Goal: Share content

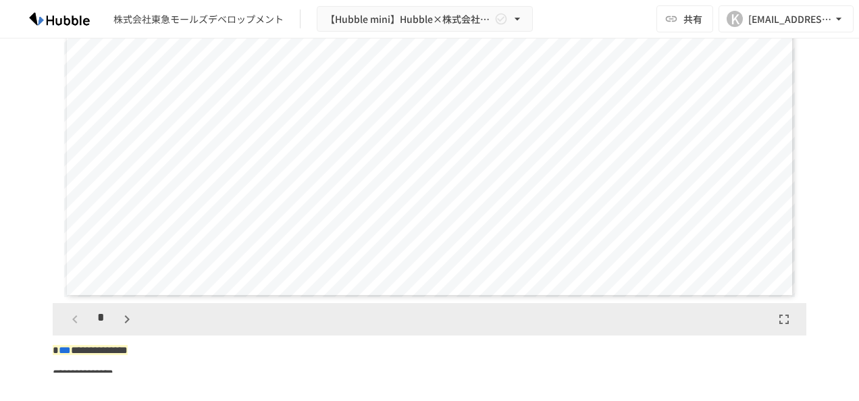
scroll to position [338, 0]
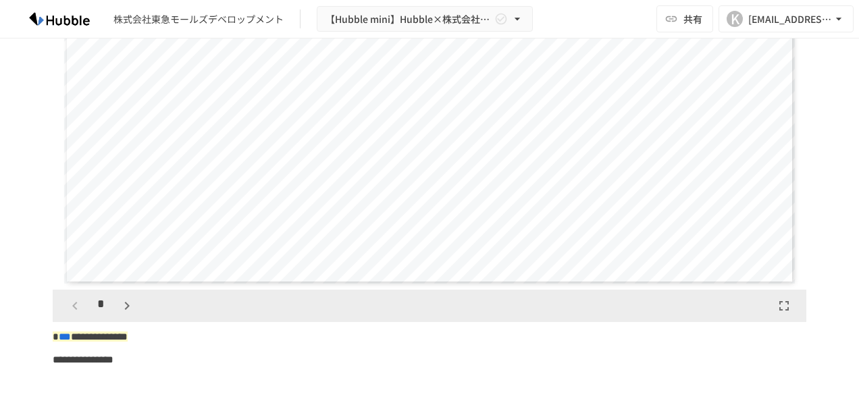
click at [71, 339] on span "***" at bounding box center [65, 336] width 12 height 10
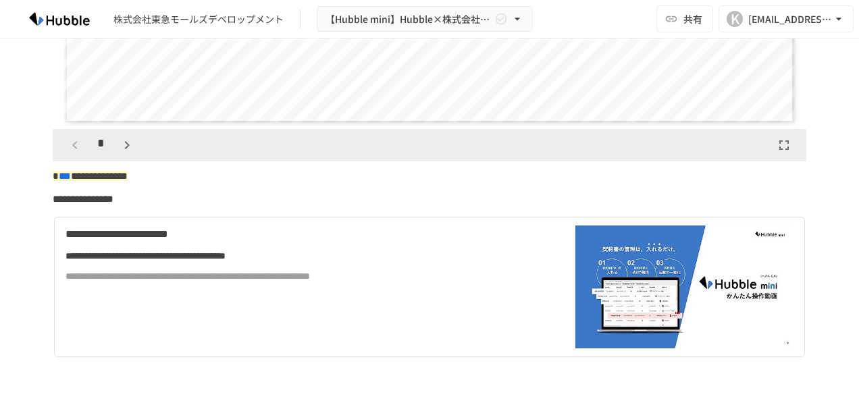
scroll to position [540, 0]
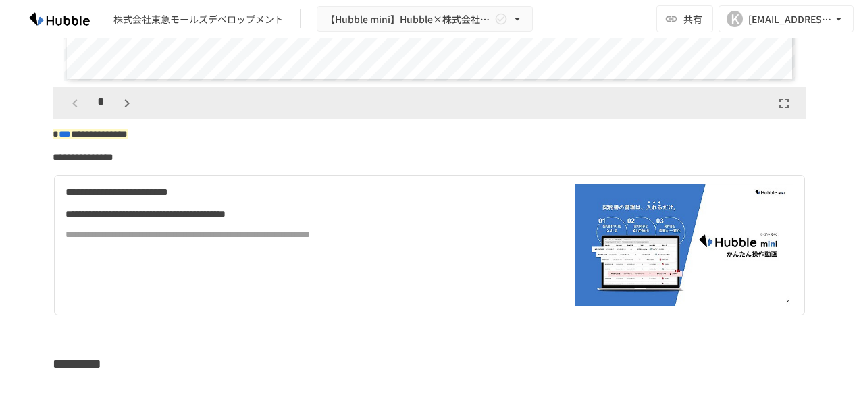
click at [362, 238] on div "**********" at bounding box center [301, 234] width 473 height 15
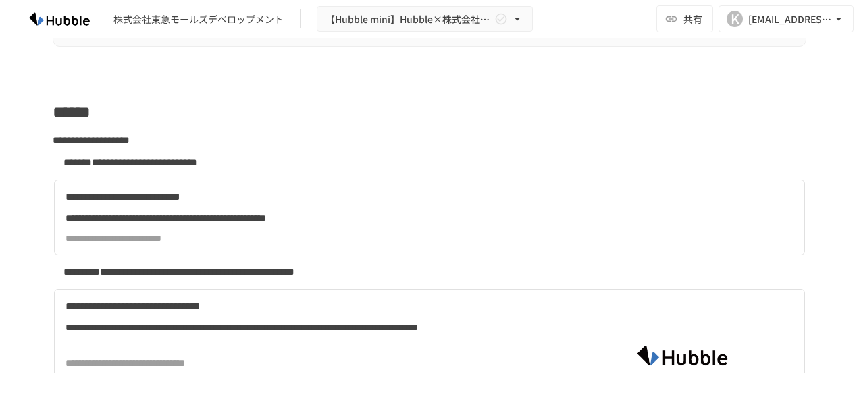
scroll to position [2700, 0]
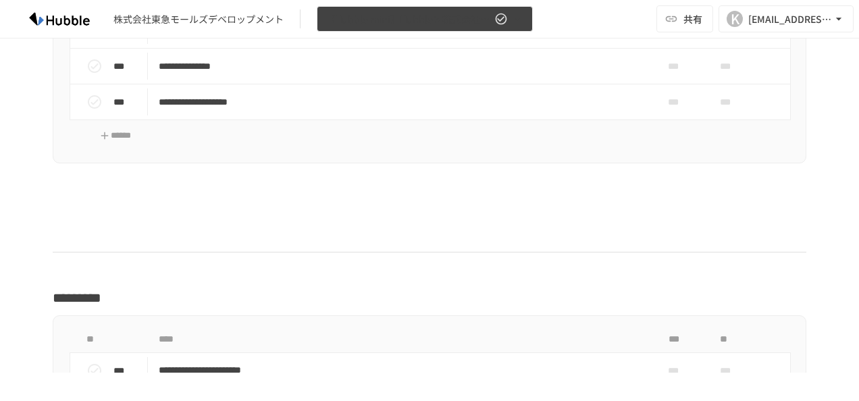
scroll to position [2093, 0]
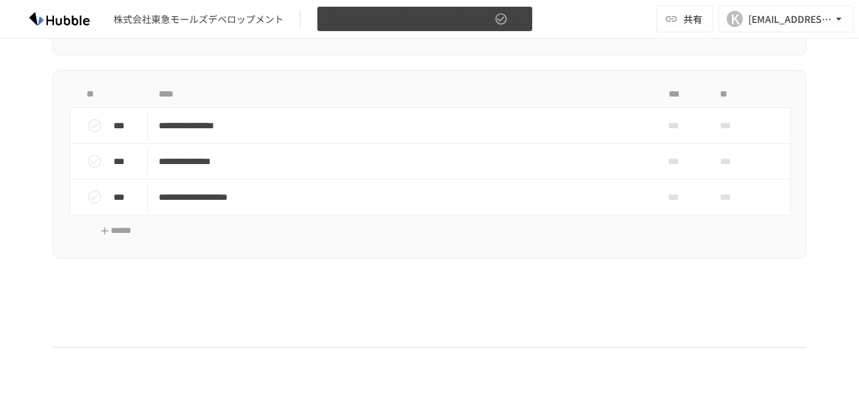
click at [522, 22] on icon "button" at bounding box center [517, 19] width 14 height 14
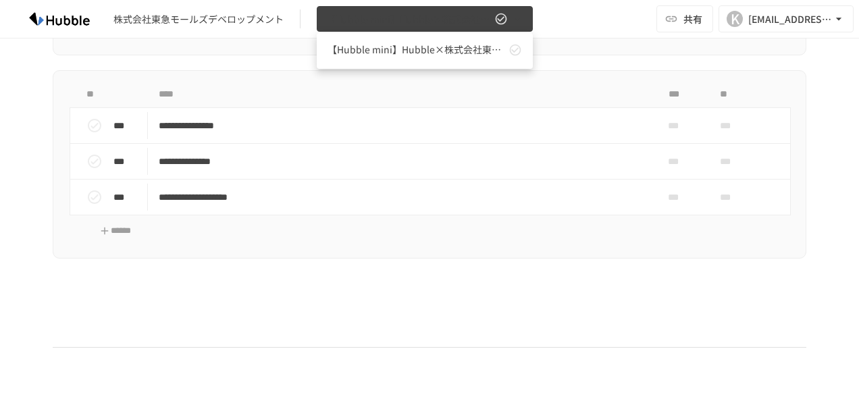
click at [522, 22] on div at bounding box center [429, 200] width 859 height 401
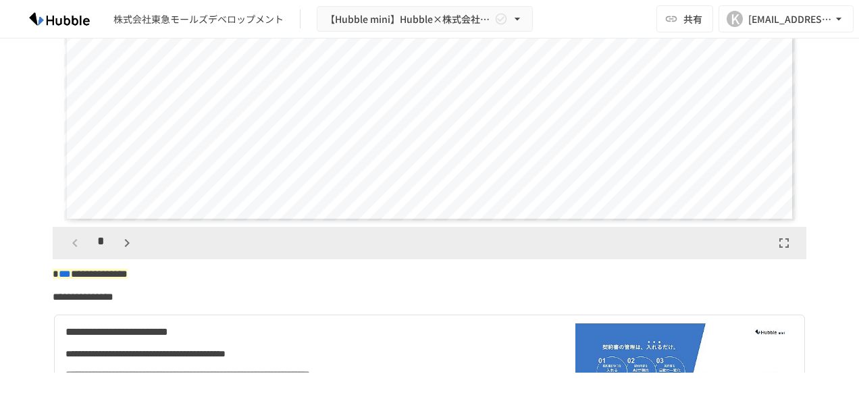
scroll to position [338, 0]
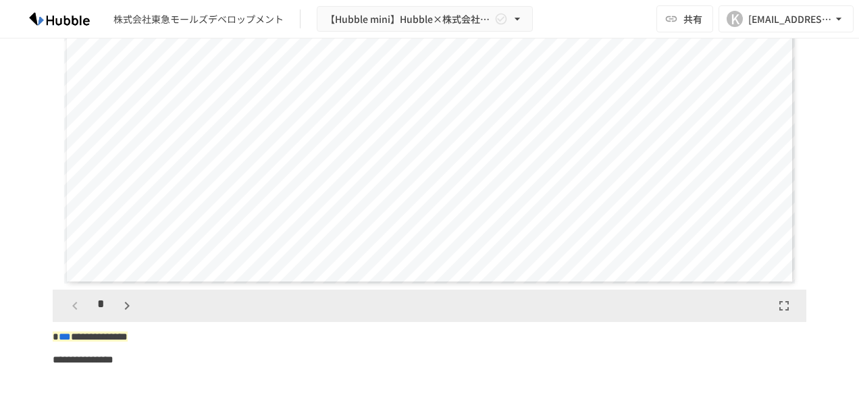
click at [124, 306] on icon "button" at bounding box center [127, 306] width 16 height 16
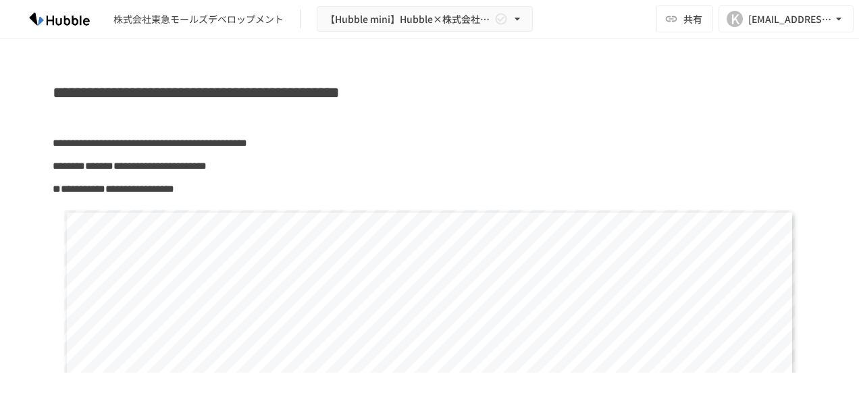
scroll to position [0, 0]
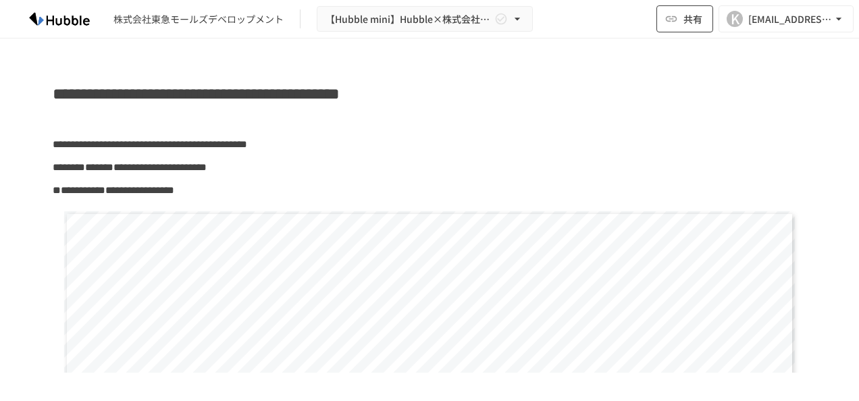
click at [684, 26] on span "共有" at bounding box center [692, 18] width 19 height 15
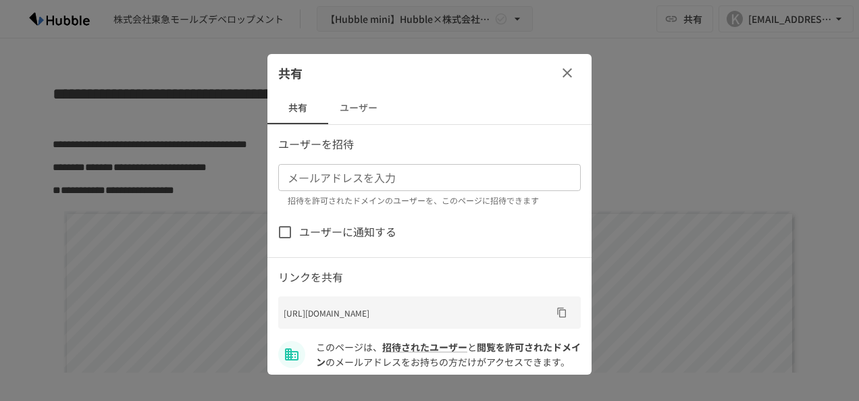
scroll to position [24, 0]
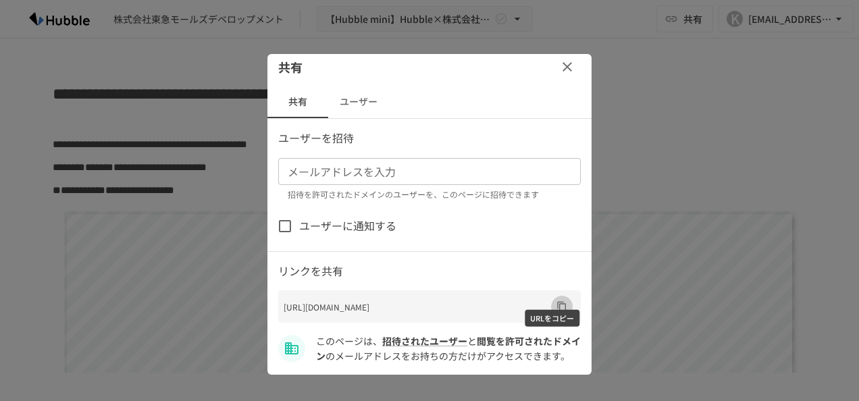
click at [557, 302] on icon "URLをコピー" at bounding box center [561, 307] width 9 height 10
click at [551, 296] on button "URLをコピー" at bounding box center [562, 307] width 22 height 22
click at [367, 95] on button "ユーザー" at bounding box center [358, 102] width 61 height 32
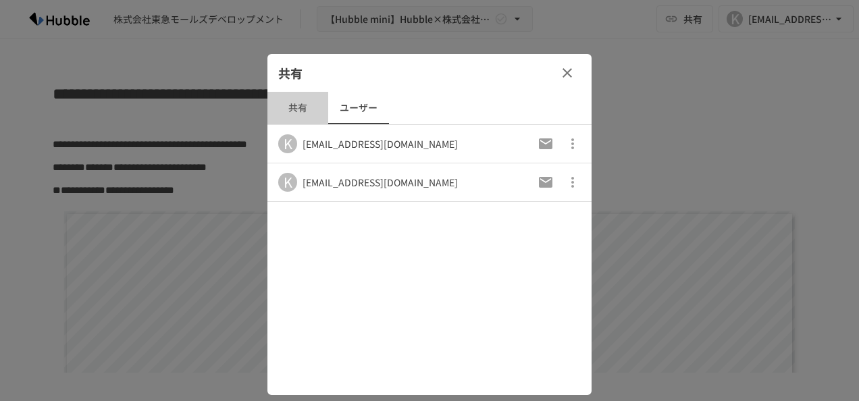
click at [298, 101] on button "共有" at bounding box center [297, 108] width 61 height 32
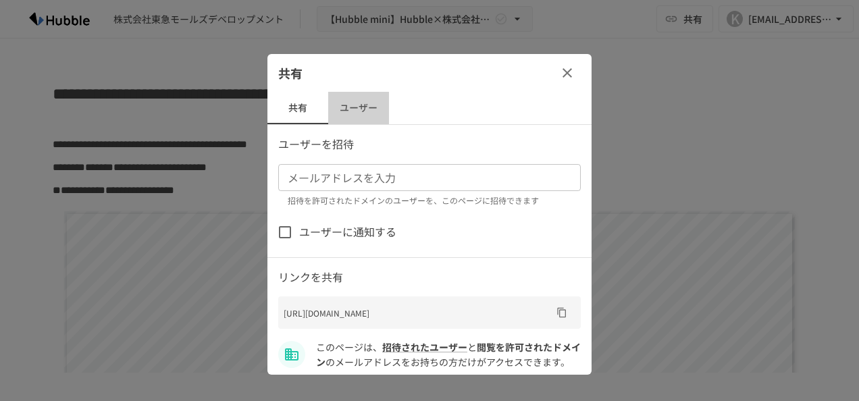
click at [348, 99] on button "ユーザー" at bounding box center [358, 108] width 61 height 32
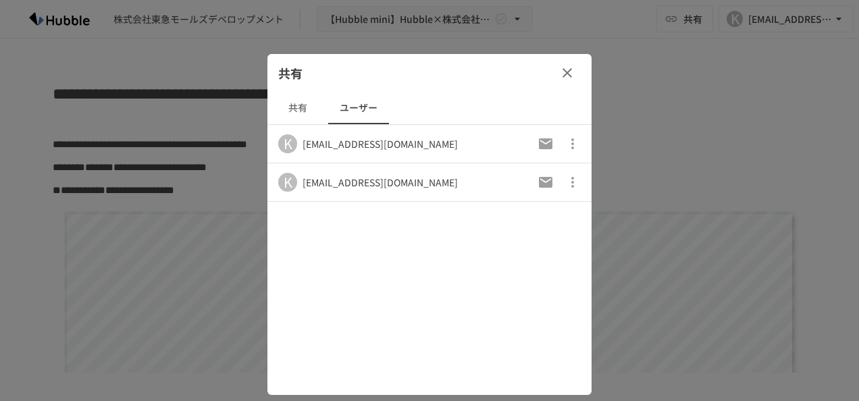
click at [574, 75] on icon "button" at bounding box center [567, 73] width 16 height 16
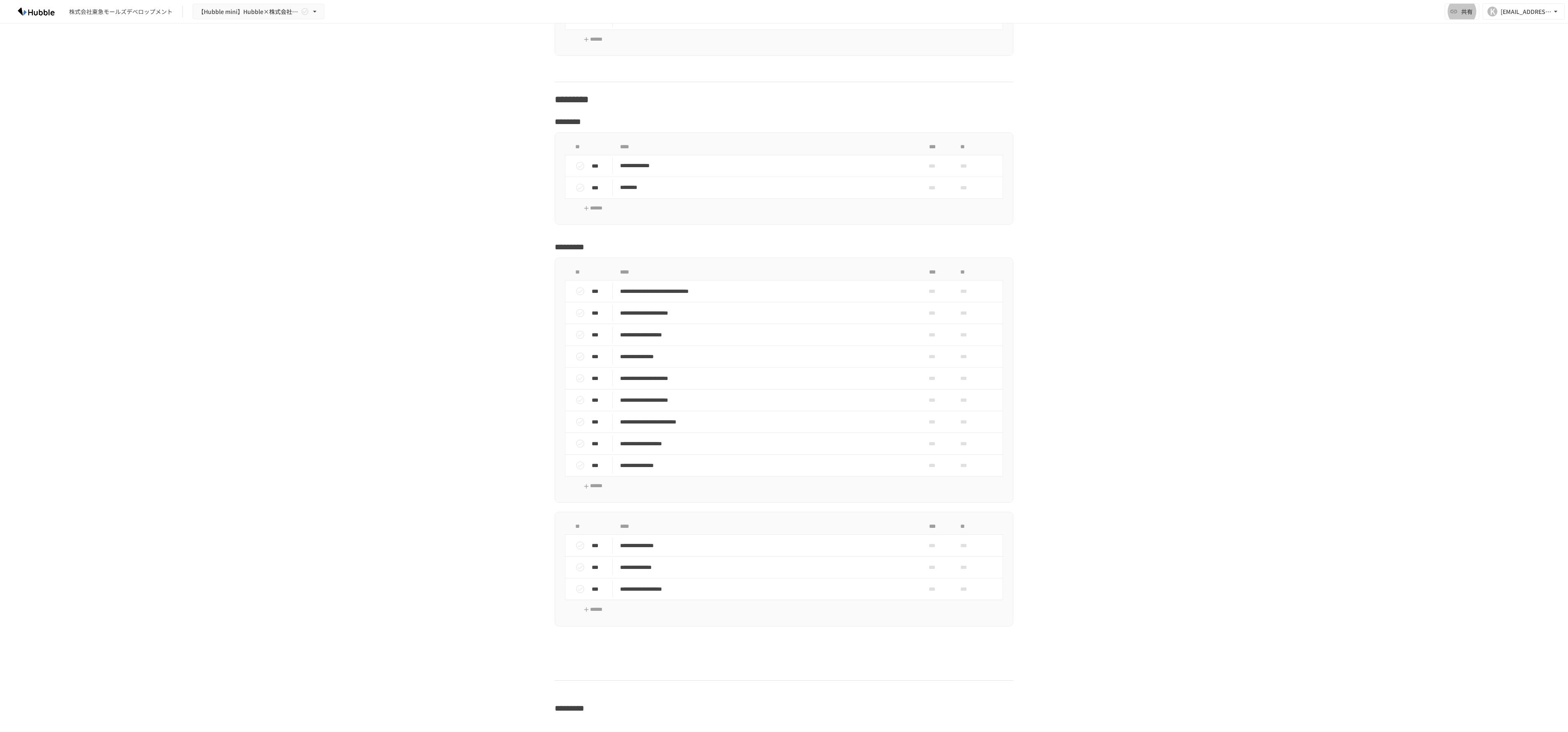
scroll to position [927, 0]
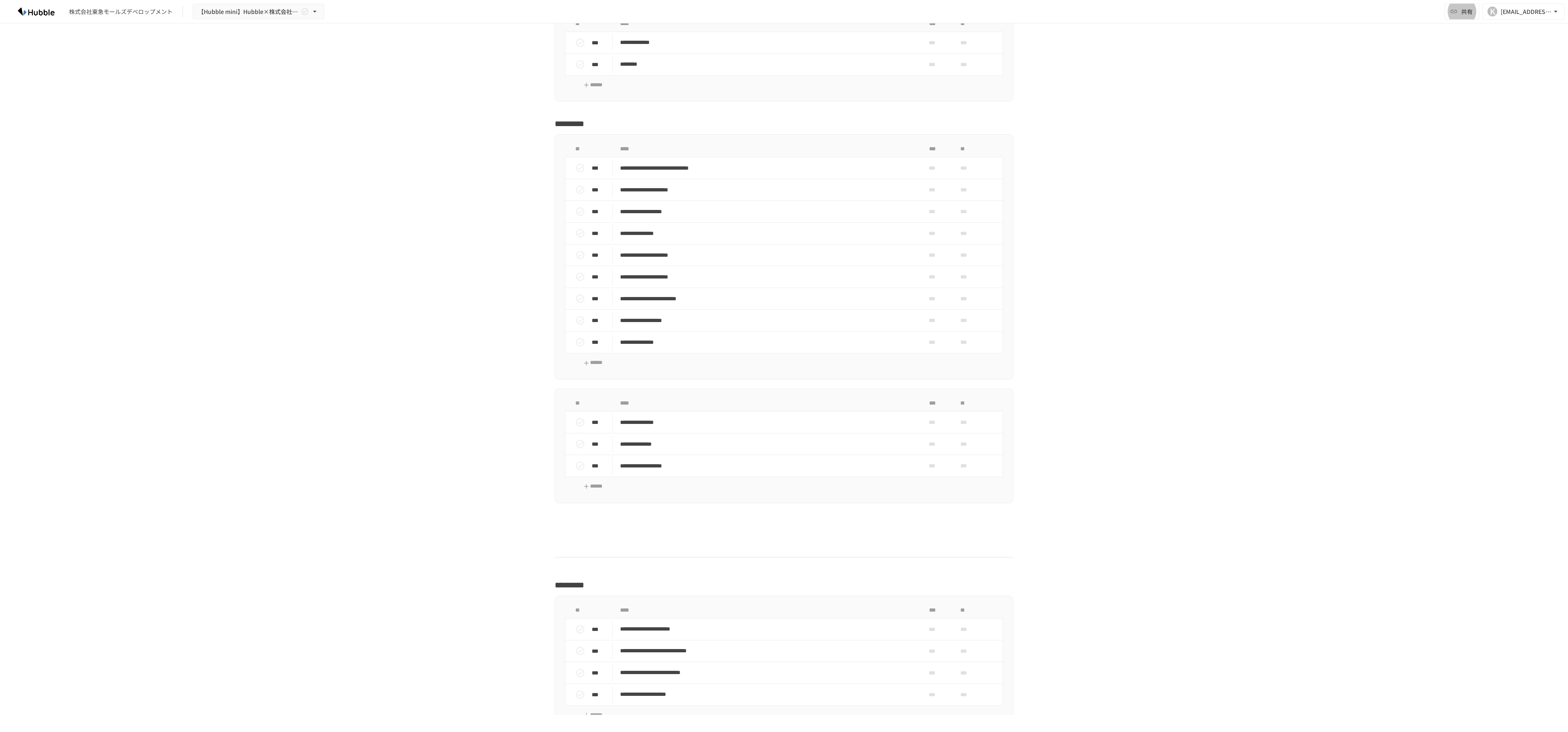
click at [522, 243] on div "**********" at bounding box center [784, 369] width 1568 height 691
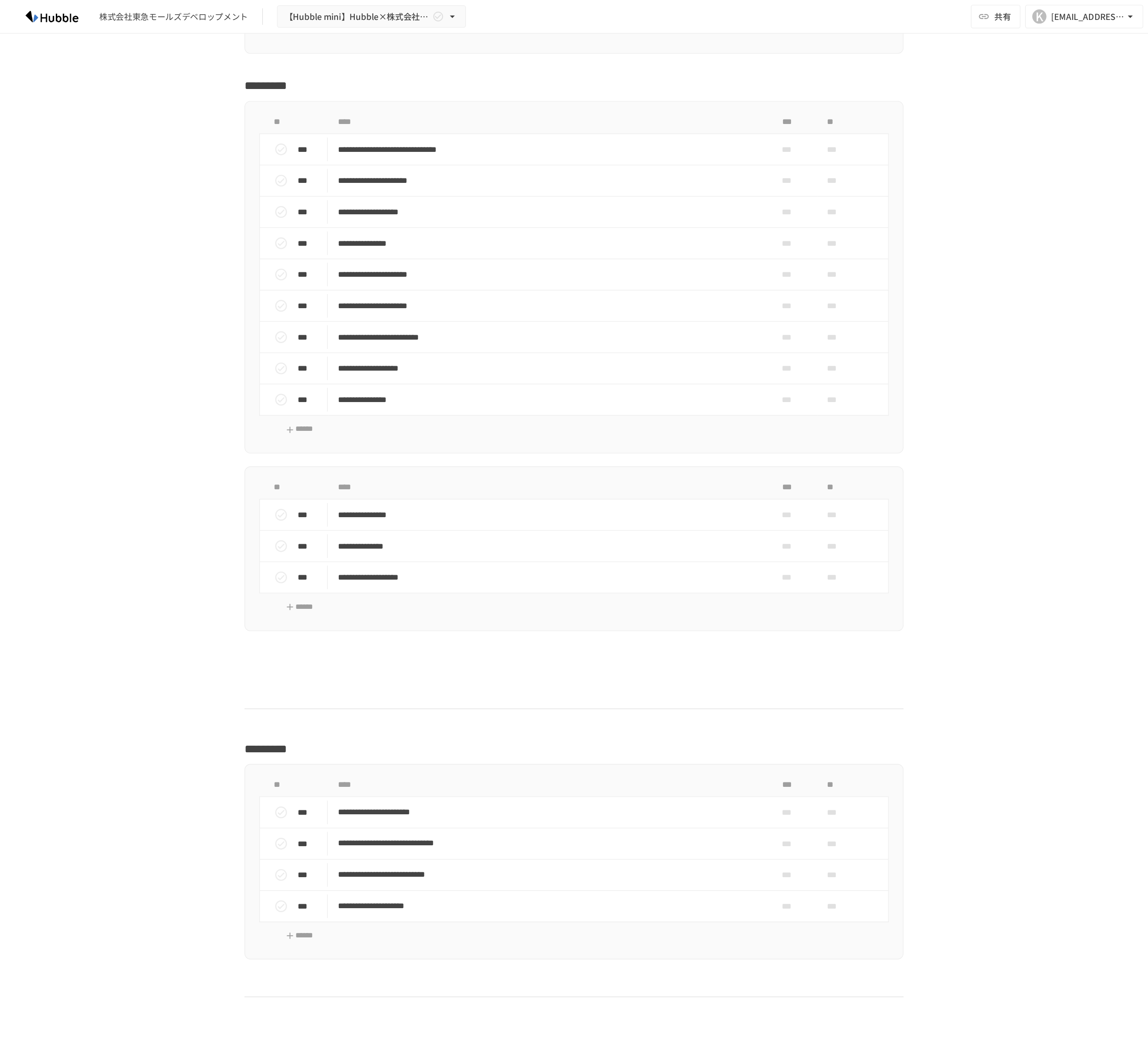
scroll to position [276, 0]
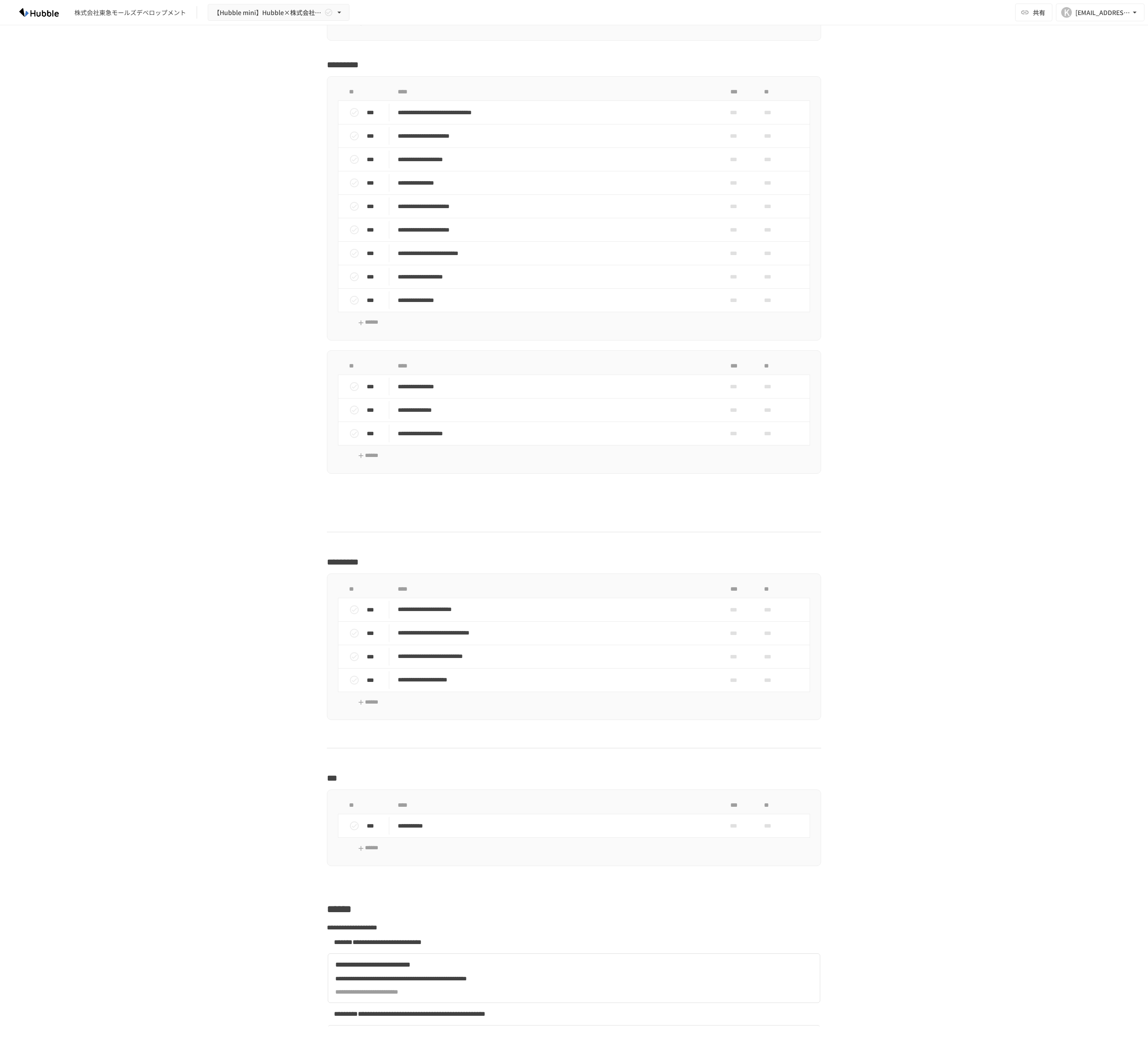
drag, startPoint x: 686, startPoint y: 436, endPoint x: 914, endPoint y: 581, distance: 270.2
click at [563, 262] on div "**********" at bounding box center [574, 525] width 1148 height 1001
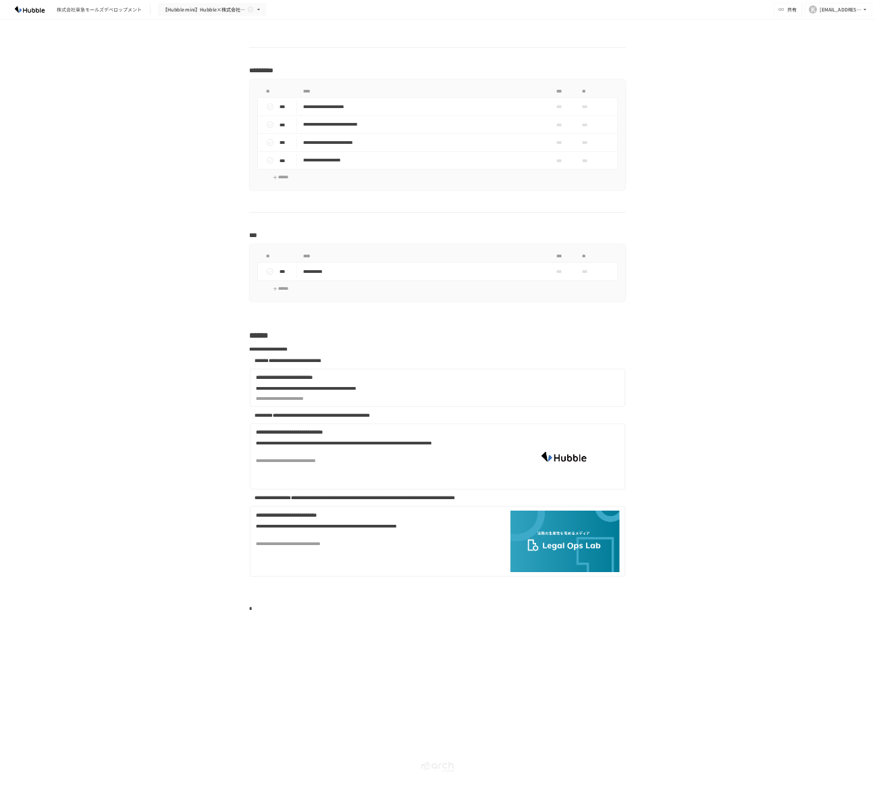
scroll to position [2469, 0]
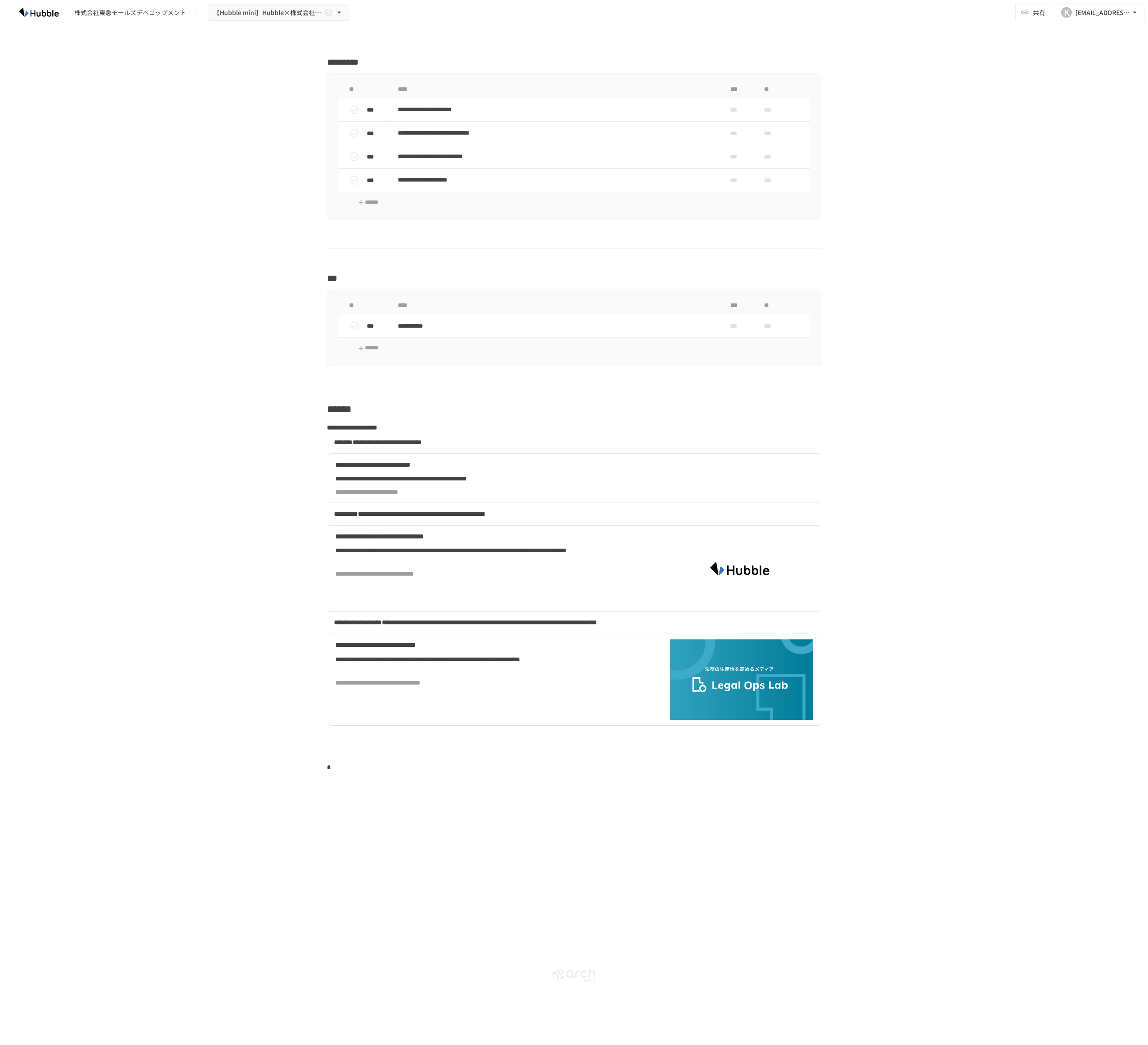
click at [563, 262] on div "**********" at bounding box center [574, 525] width 1148 height 1001
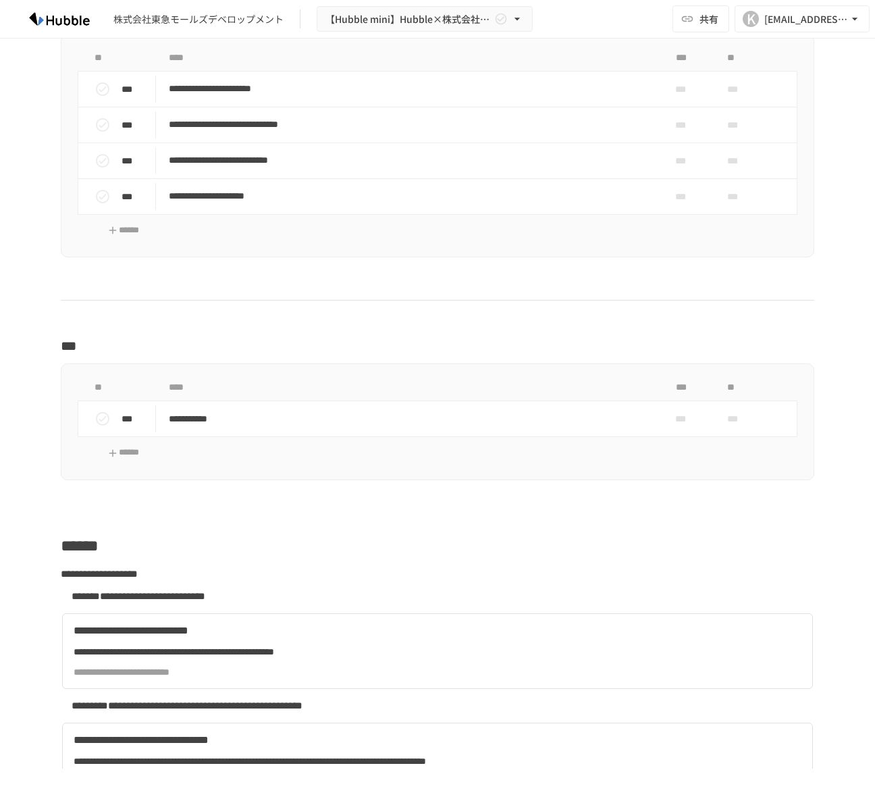
scroll to position [421, 0]
click at [638, 400] on p at bounding box center [437, 509] width 753 height 18
